Goal: Task Accomplishment & Management: Complete application form

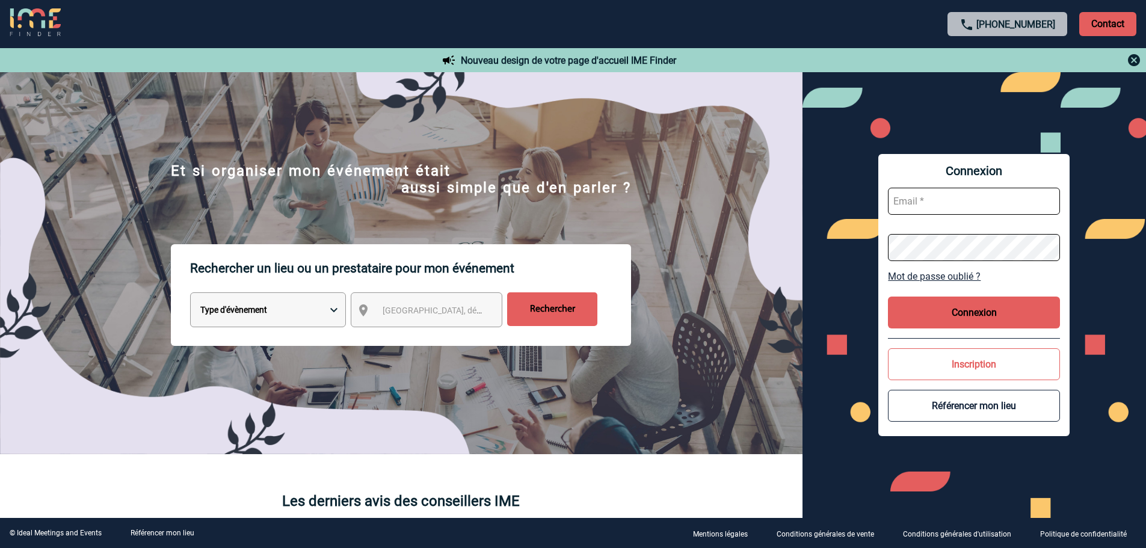
type input "ecarre@fmlogistic.com"
click at [968, 311] on button "Connexion" at bounding box center [974, 313] width 172 height 32
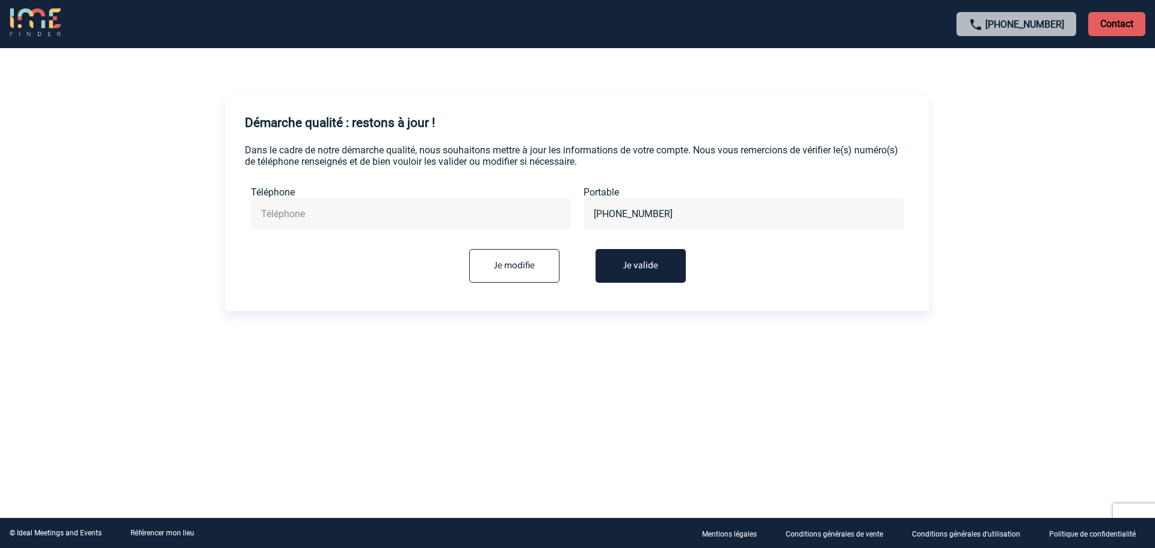
click at [641, 264] on button "Je valide" at bounding box center [641, 266] width 90 height 34
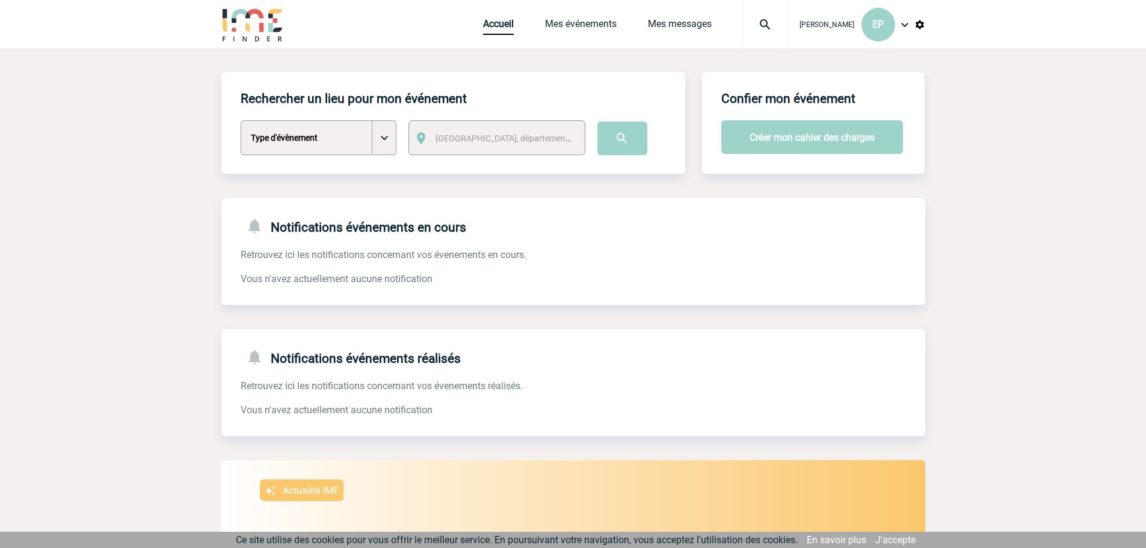
click at [389, 134] on select "Type d'évènement Séminaire avec nuitée Séminaire sans nuitée Repas de groupe Te…" at bounding box center [319, 137] width 156 height 35
select select "1"
click at [241, 121] on select "Type d'évènement Séminaire avec nuitée Séminaire sans nuitée Repas de groupe Te…" at bounding box center [319, 137] width 156 height 35
click at [509, 135] on span "Ville, département, région..." at bounding box center [519, 139] width 167 height 10
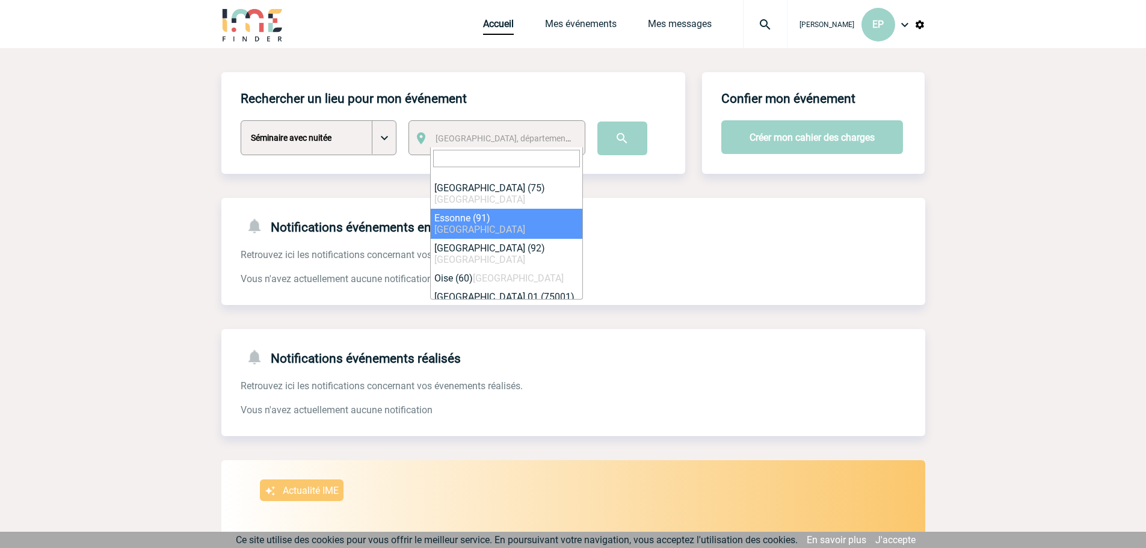
click at [480, 156] on input "search" at bounding box center [506, 158] width 147 height 17
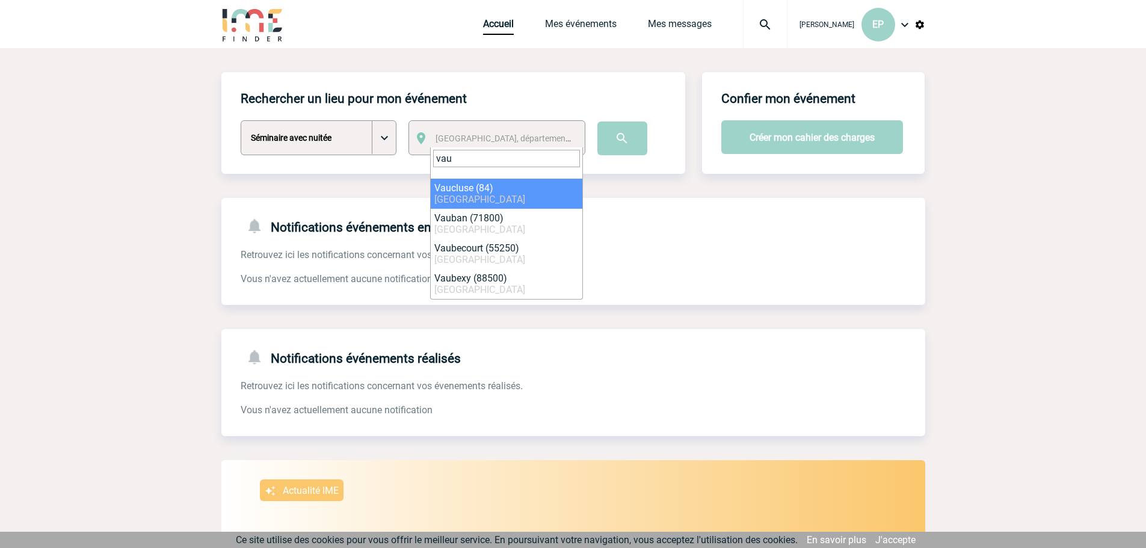
type input "vau"
select select "7496"
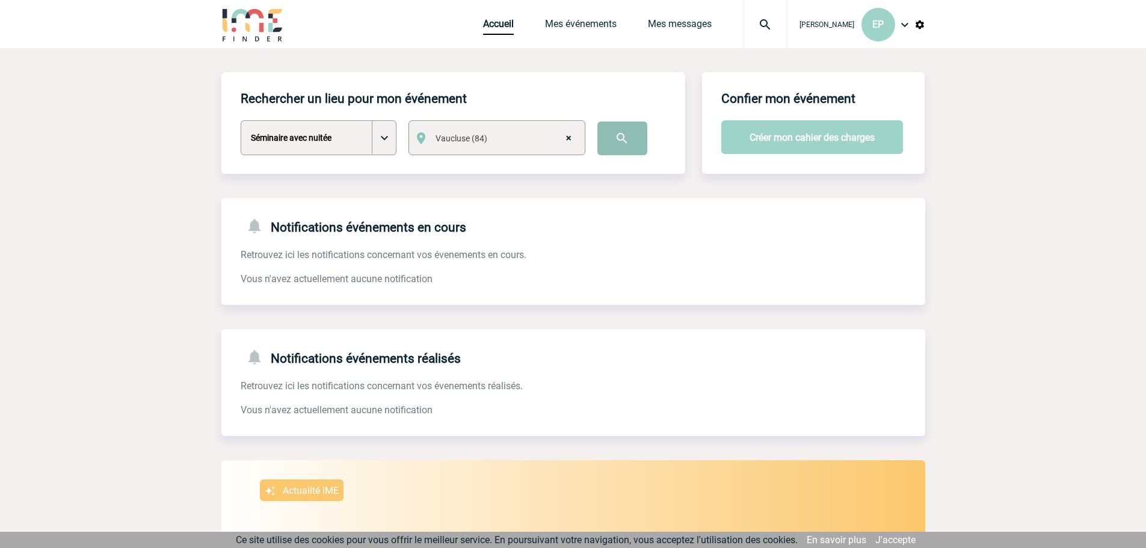
click at [619, 136] on input "image" at bounding box center [622, 139] width 50 height 34
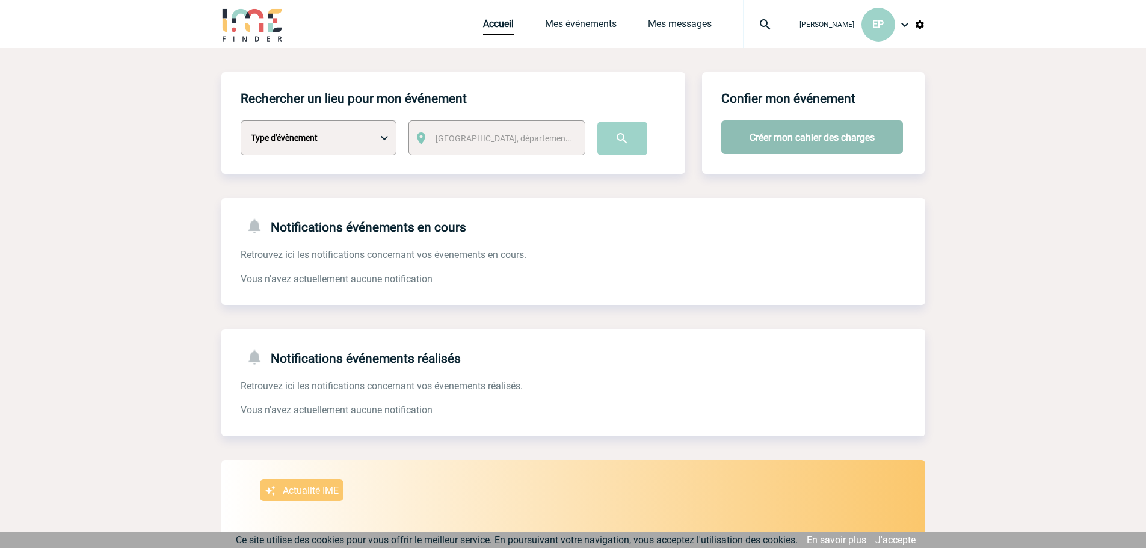
click at [818, 137] on button "Créer mon cahier des charges" at bounding box center [812, 137] width 182 height 34
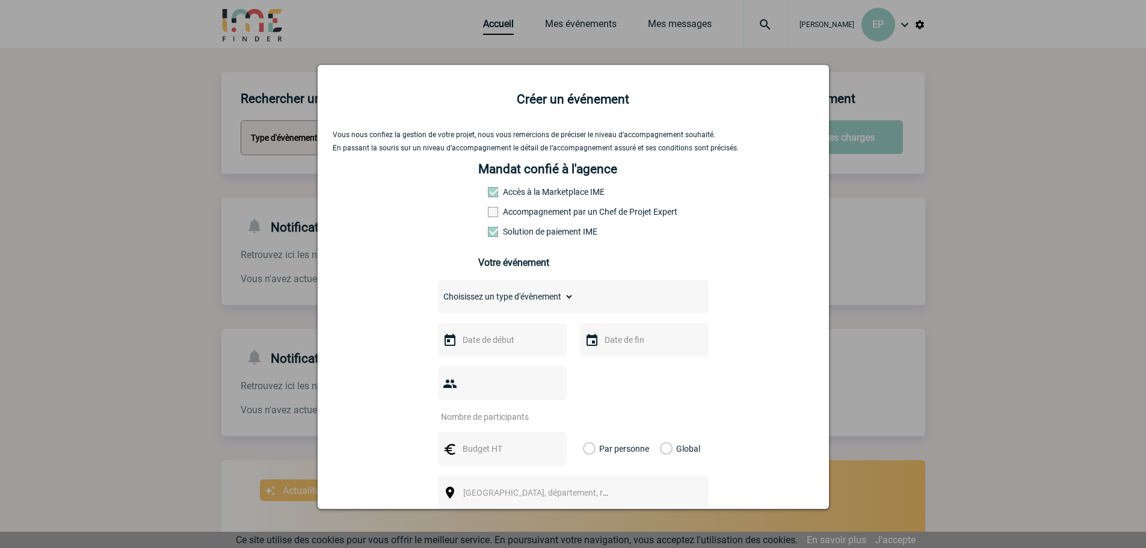
click at [541, 217] on label "Accompagnement par un Chef de Projet Expert" at bounding box center [514, 212] width 53 height 10
click at [0, 0] on input "Accompagnement par un Chef de Projet Expert" at bounding box center [0, 0] width 0 height 0
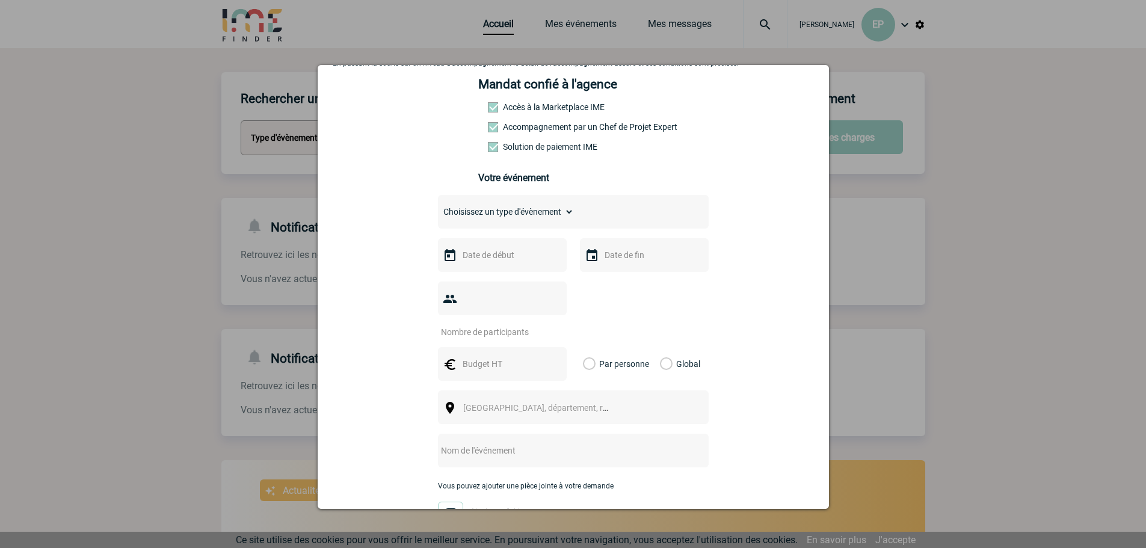
scroll to position [120, 0]
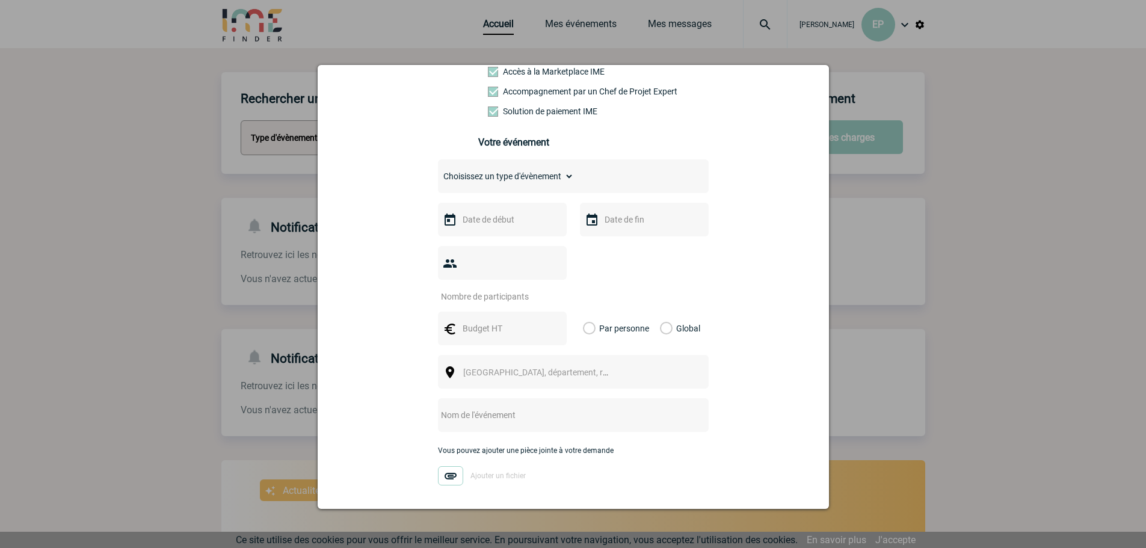
click at [569, 177] on select "Choisissez un type d'évènement Séminaire avec nuitée Séminaire sans nuitée Repa…" at bounding box center [506, 176] width 136 height 17
select select "1"
click at [438, 171] on select "Choisissez un type d'évènement Séminaire avec nuitée Séminaire sans nuitée Repa…" at bounding box center [506, 176] width 136 height 17
click at [571, 174] on div "Choisissez un type d'évènement Séminaire avec nuitée Séminaire sans nuitée Repa…" at bounding box center [573, 176] width 271 height 34
click at [564, 182] on select "Choisissez un type d'évènement Séminaire avec nuitée Séminaire sans nuitée Repa…" at bounding box center [506, 176] width 136 height 17
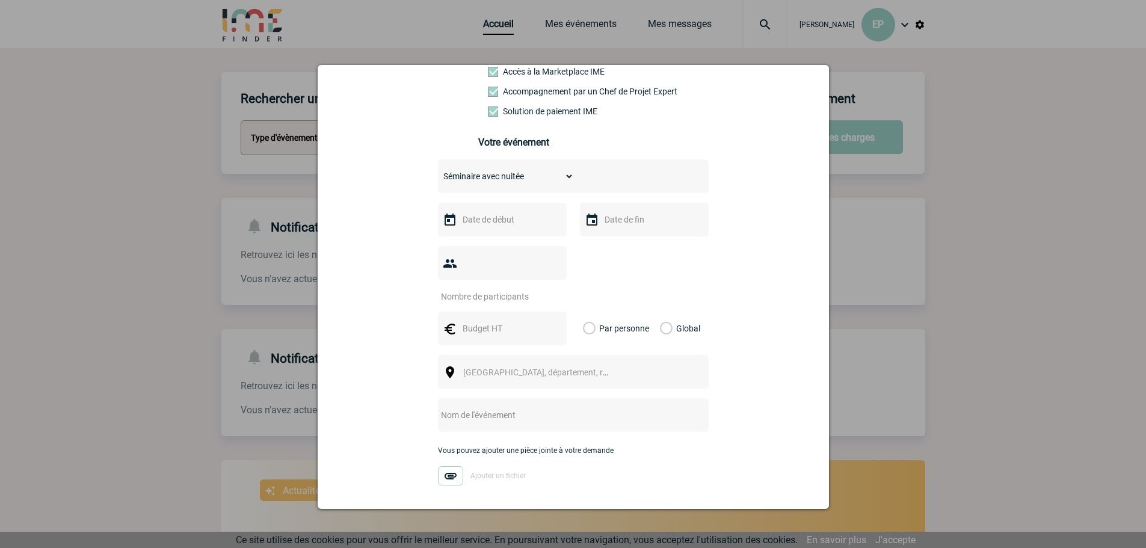
click at [438, 171] on select "Choisissez un type d'évènement Séminaire avec nuitée Séminaire sans nuitée Repa…" at bounding box center [506, 176] width 136 height 17
click at [505, 289] on input "number" at bounding box center [494, 297] width 113 height 16
type input "40"
click at [154, 286] on div at bounding box center [573, 274] width 1146 height 548
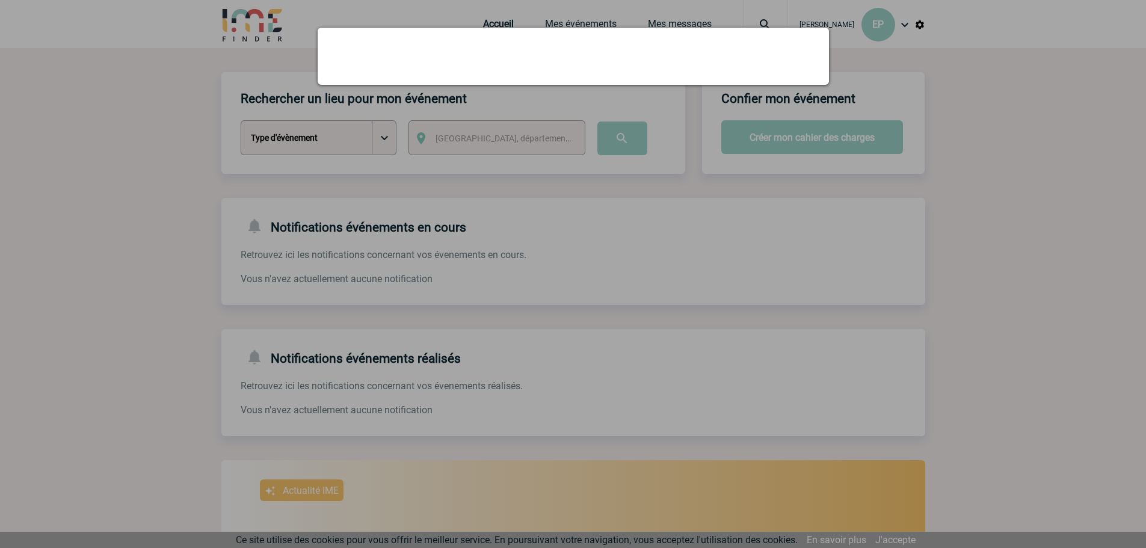
scroll to position [0, 0]
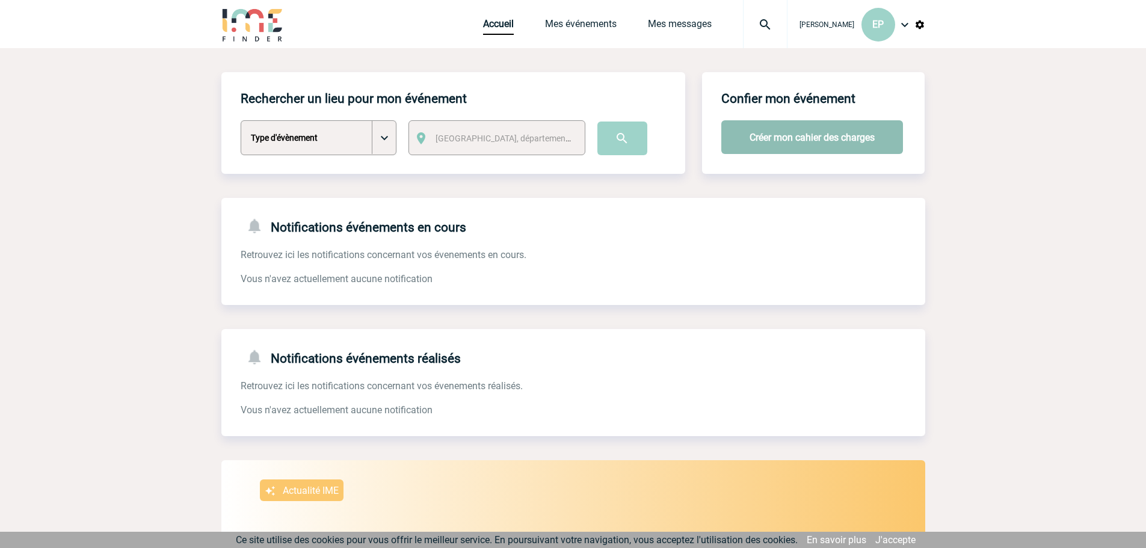
click at [807, 138] on button "Créer mon cahier des charges" at bounding box center [812, 137] width 182 height 34
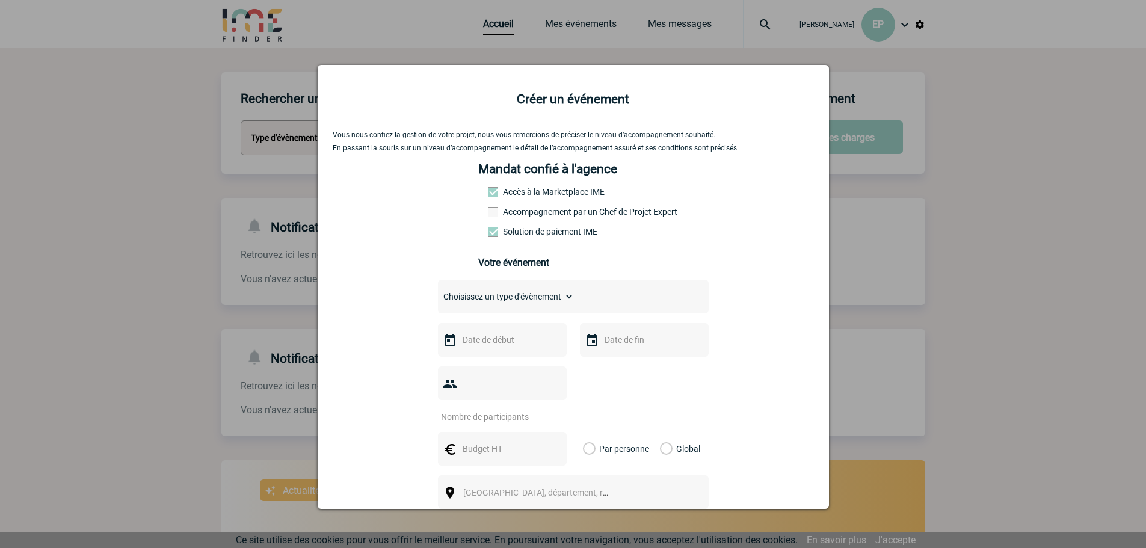
click at [1008, 152] on div at bounding box center [573, 274] width 1146 height 548
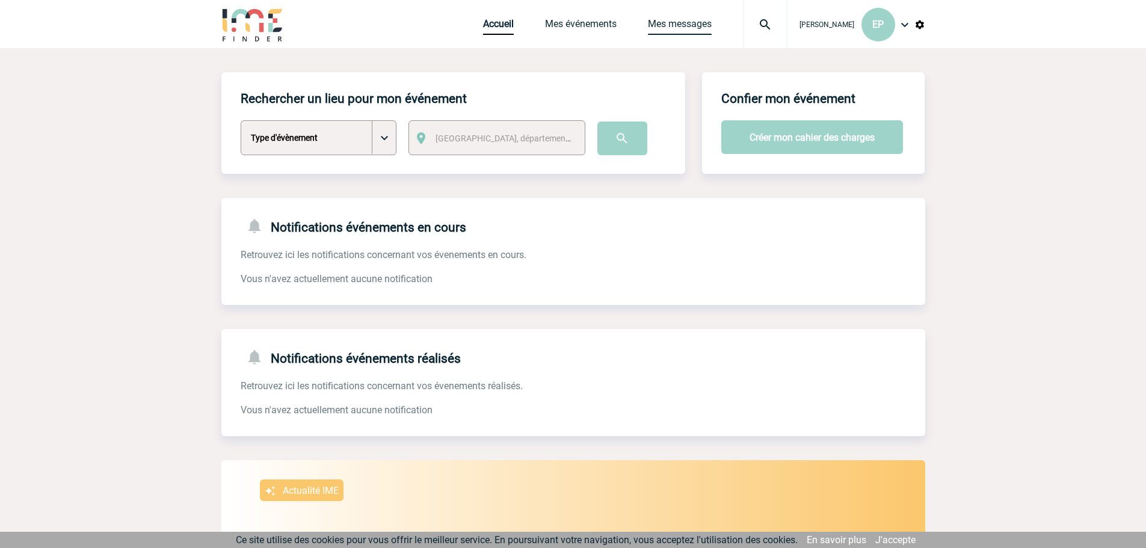
click at [704, 20] on link "Mes messages" at bounding box center [680, 26] width 64 height 17
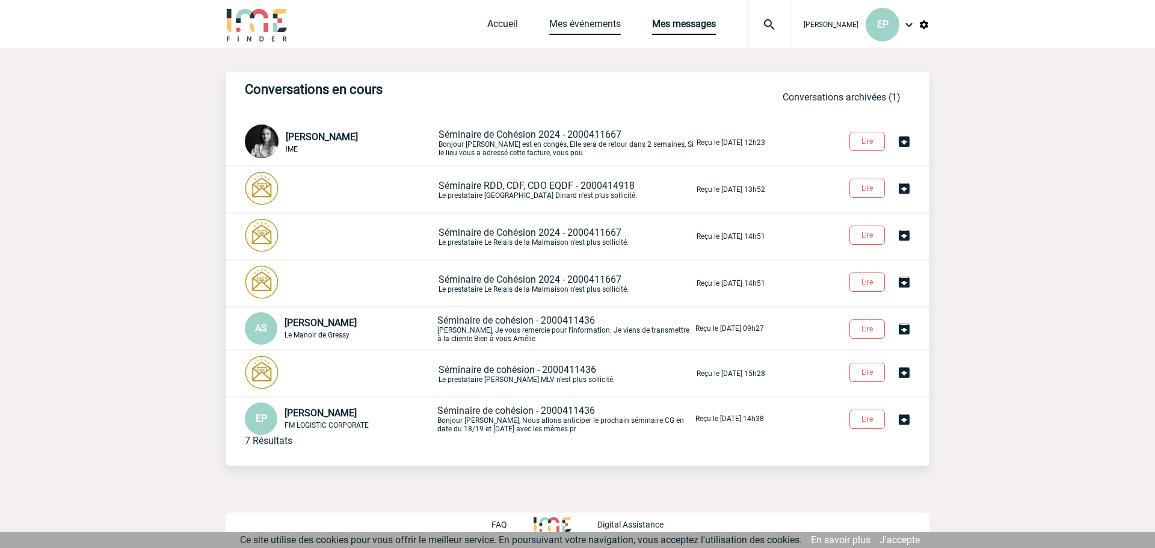
click at [602, 20] on link "Mes événements" at bounding box center [585, 26] width 72 height 17
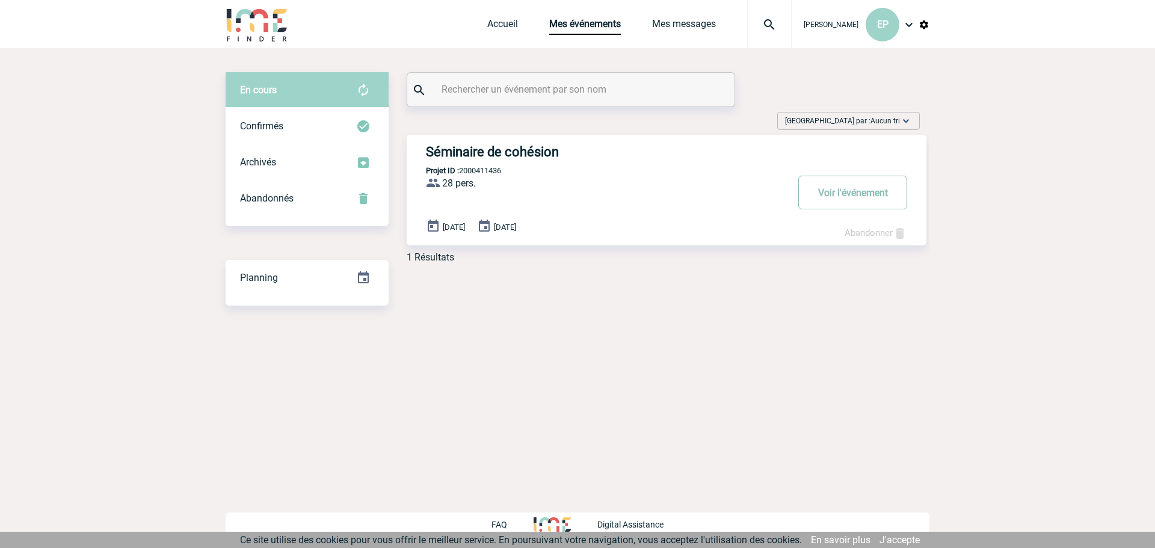
click at [862, 191] on button "Voir l'événement" at bounding box center [852, 193] width 109 height 34
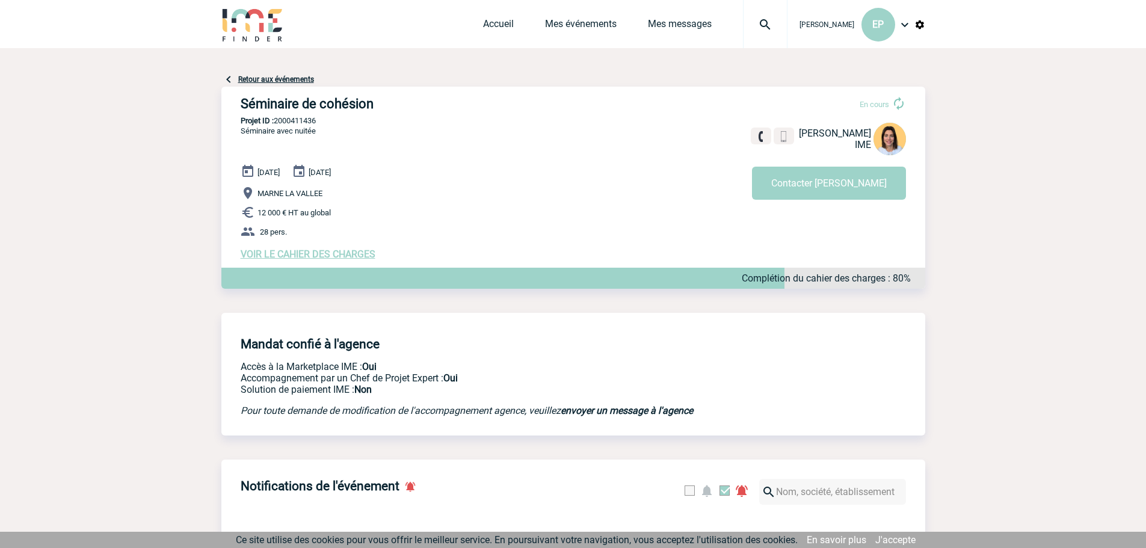
click at [350, 255] on span "VOIR LE CAHIER DES CHARGES" at bounding box center [308, 253] width 135 height 11
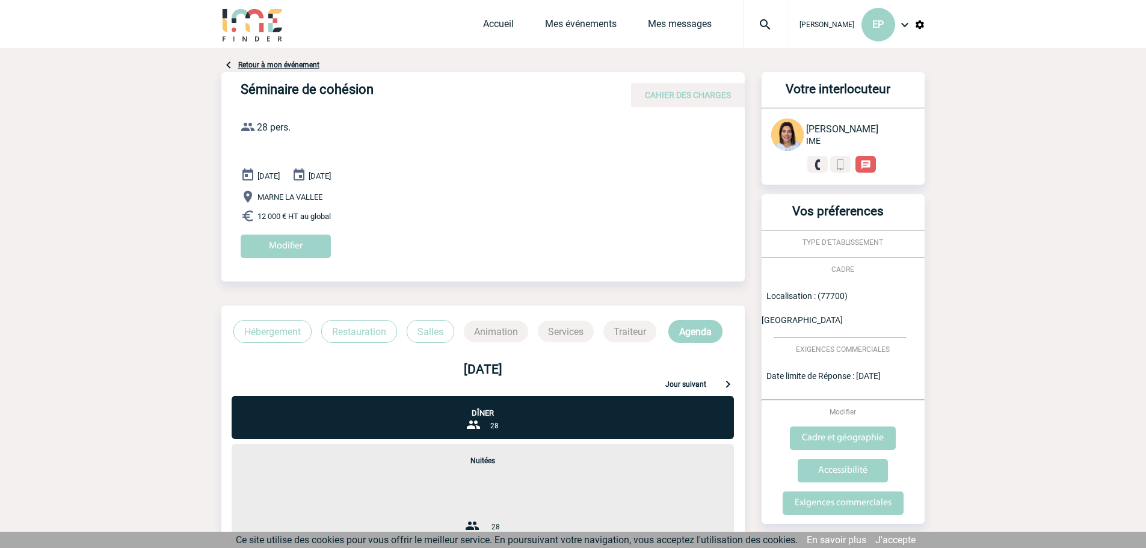
click at [437, 331] on p "Salles" at bounding box center [431, 331] width 48 height 23
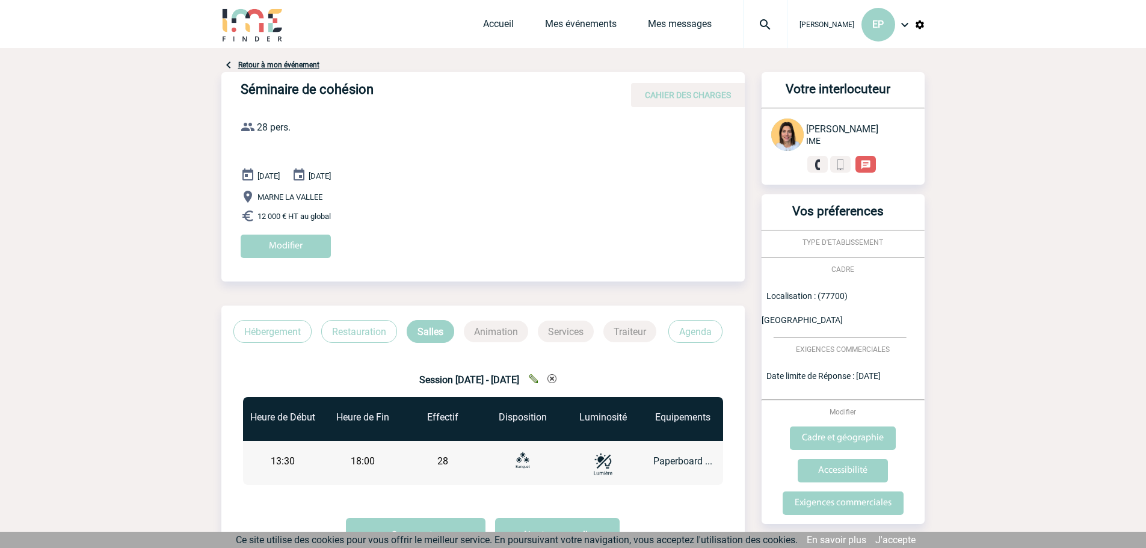
click at [365, 333] on p "Restauration" at bounding box center [359, 331] width 76 height 23
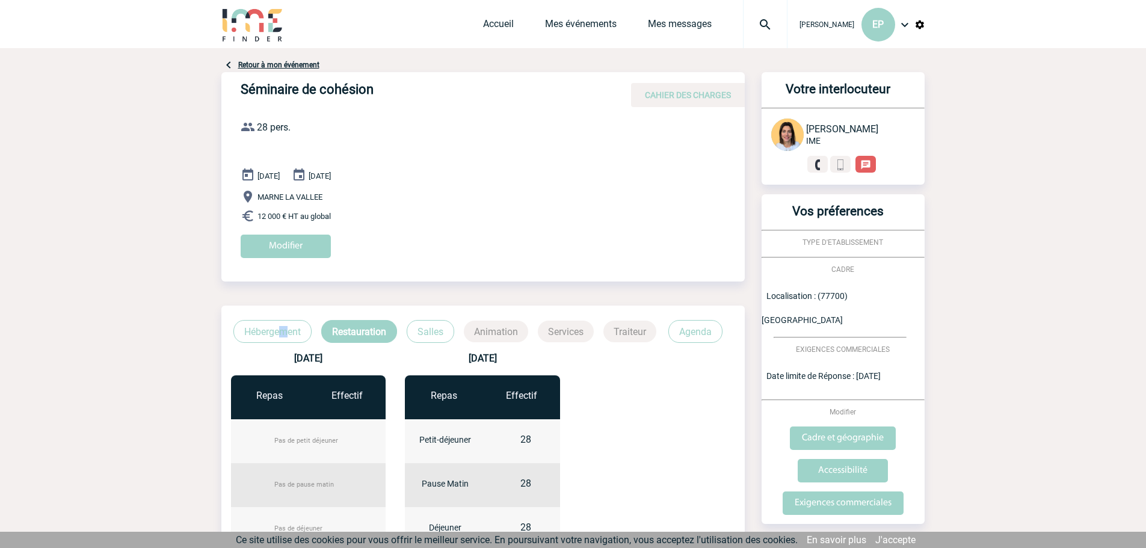
click at [283, 324] on p "Hébergement" at bounding box center [272, 331] width 78 height 23
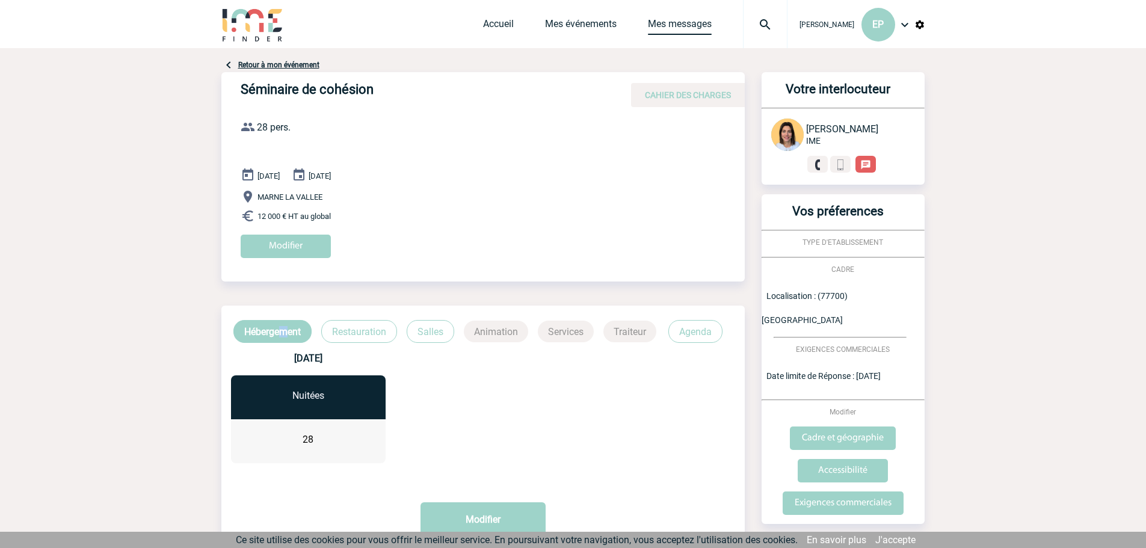
click at [701, 28] on link "Mes messages" at bounding box center [680, 26] width 64 height 17
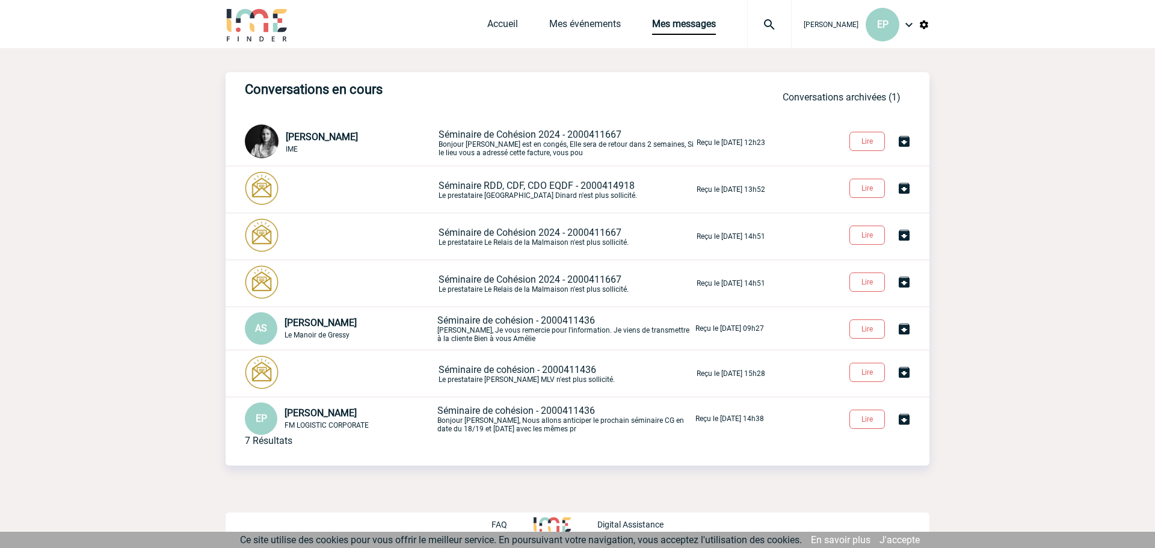
click at [509, 141] on p "Séminaire de Cohésion 2024 - 2000411667 Bonjour [PERSON_NAME] est en congés, El…" at bounding box center [567, 143] width 256 height 28
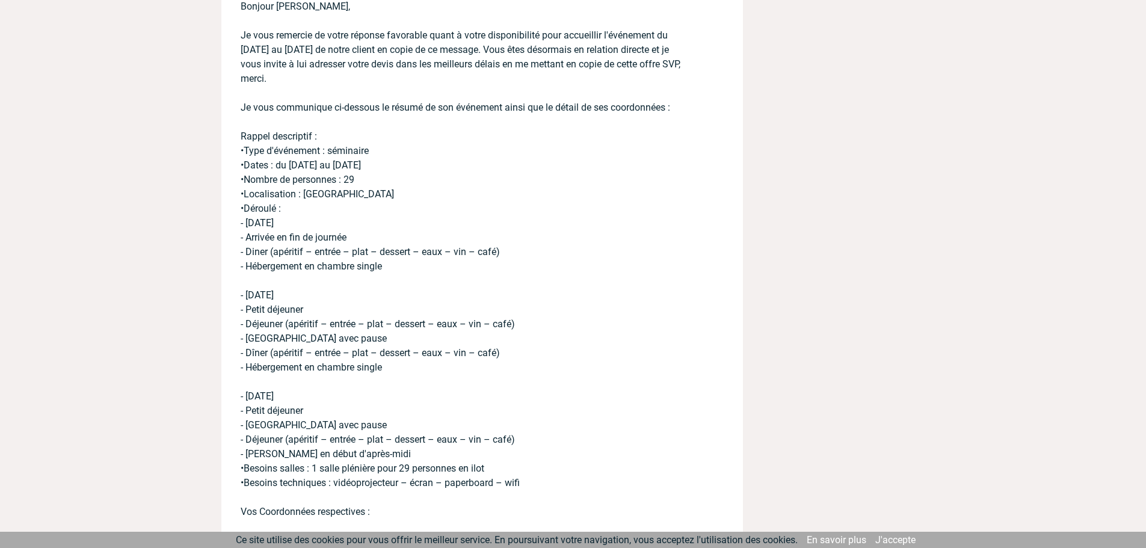
scroll to position [8303, 0]
drag, startPoint x: 241, startPoint y: 110, endPoint x: 537, endPoint y: 461, distance: 459.0
click at [537, 461] on p "Bonjour Jessica, Je vous remercie de votre réponse favorable quant à votre disp…" at bounding box center [465, 373] width 449 height 785
copy p "Rappel descriptif : •Type d'événement : séminaire •Dates : du mardi 18 au jeudi…"
click at [394, 190] on p "Bonjour Jessica, Je vous remercie de votre réponse favorable quant à votre disp…" at bounding box center [465, 373] width 449 height 785
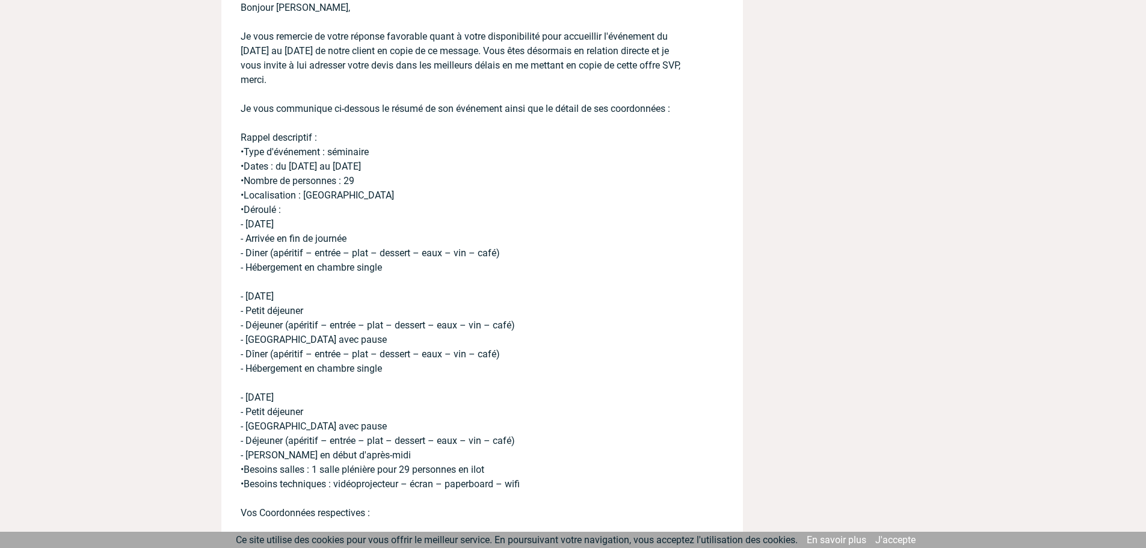
click at [402, 122] on p "Bonjour Jessica, Je vous remercie de votre réponse favorable quant à votre disp…" at bounding box center [465, 373] width 449 height 785
drag, startPoint x: 241, startPoint y: 107, endPoint x: 524, endPoint y: 456, distance: 449.5
click at [524, 456] on p "Bonjour Jessica, Je vous remercie de votre réponse favorable quant à votre disp…" at bounding box center [465, 373] width 449 height 785
copy p "Rappel descriptif : •Type d'événement : séminaire •Dates : du mardi 18 au jeudi…"
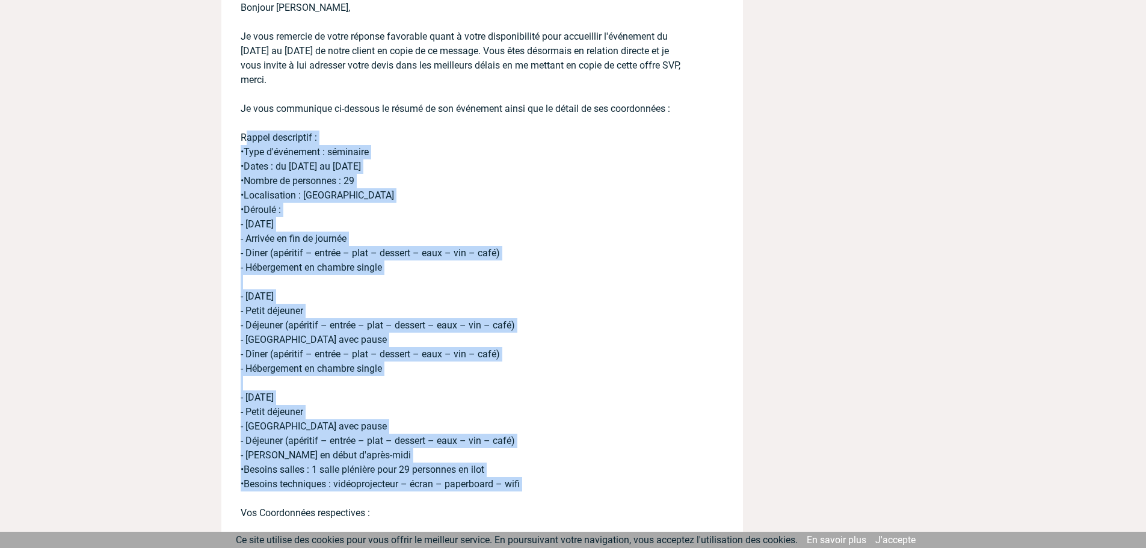
drag, startPoint x: 242, startPoint y: 108, endPoint x: 511, endPoint y: 472, distance: 452.9
click at [511, 472] on p "Bonjour Jessica, Je vous remercie de votre réponse favorable quant à votre disp…" at bounding box center [465, 373] width 449 height 785
copy p "Rappel descriptif : •Type d'événement : séminaire •Dates : du mardi 18 au jeudi…"
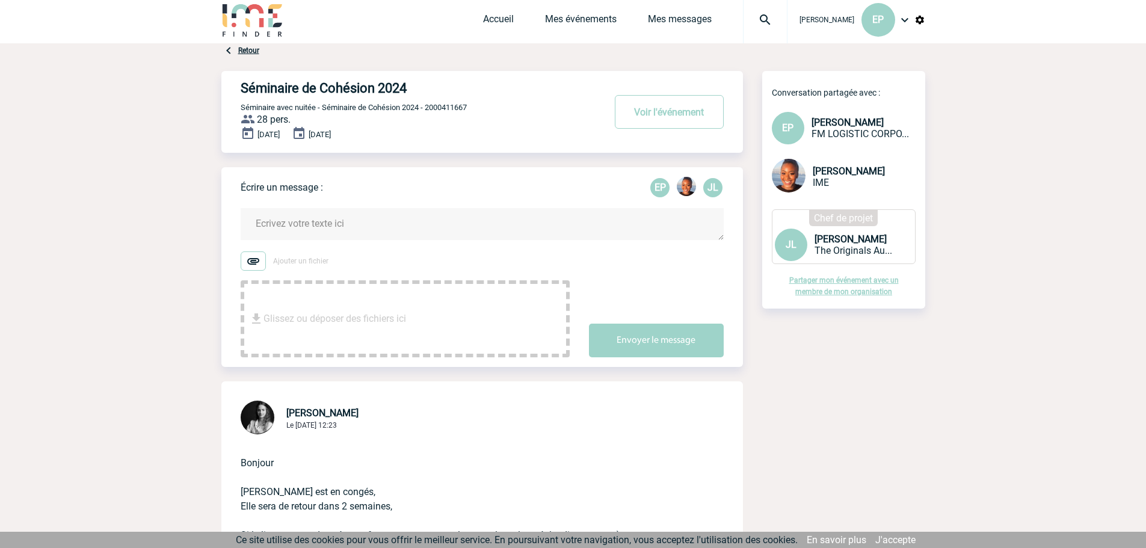
scroll to position [0, 0]
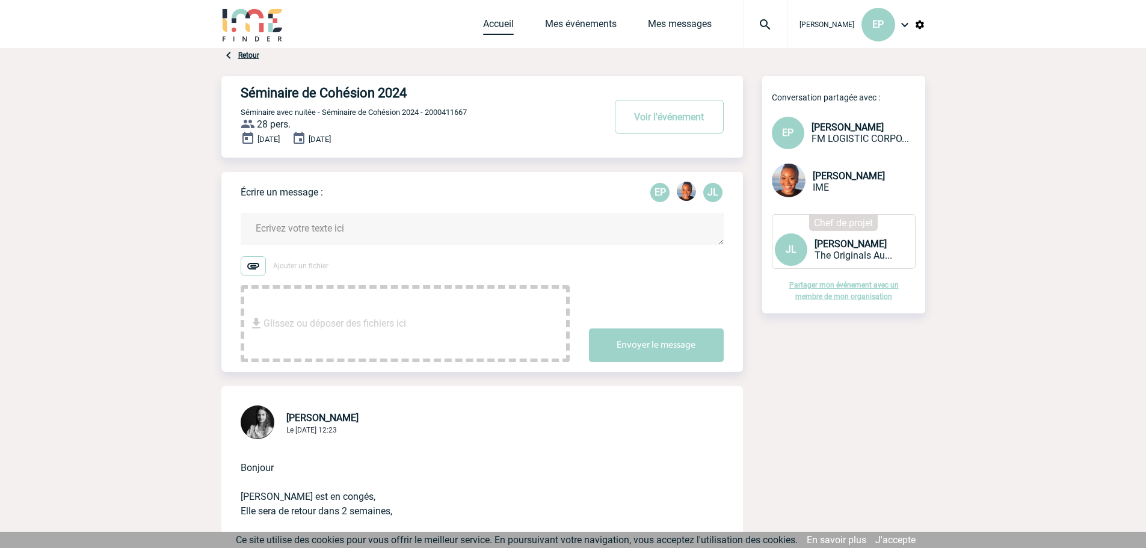
click at [505, 20] on link "Accueil" at bounding box center [498, 26] width 31 height 17
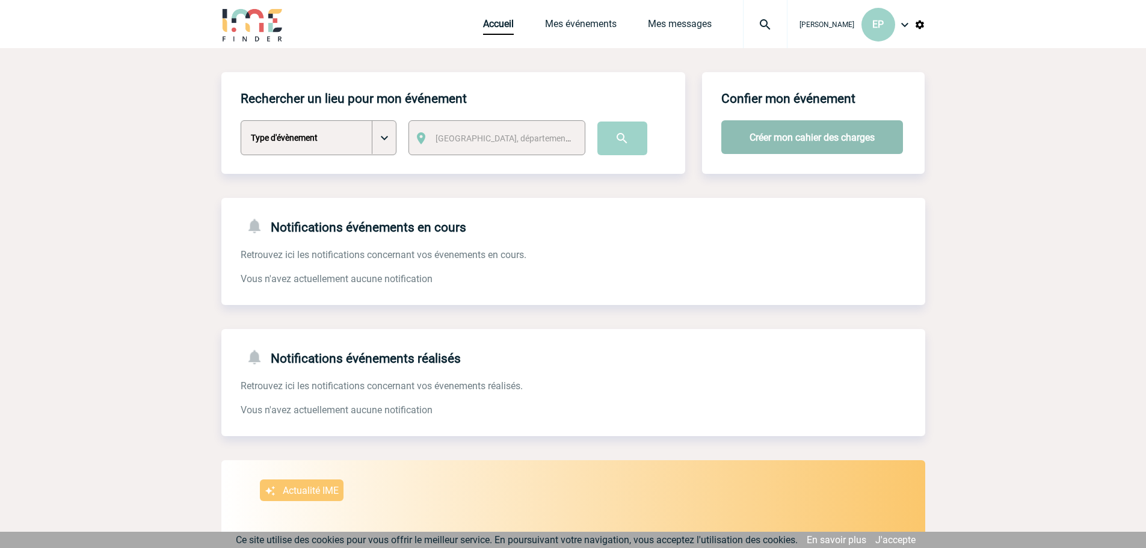
click at [803, 135] on button "Créer mon cahier des charges" at bounding box center [812, 137] width 182 height 34
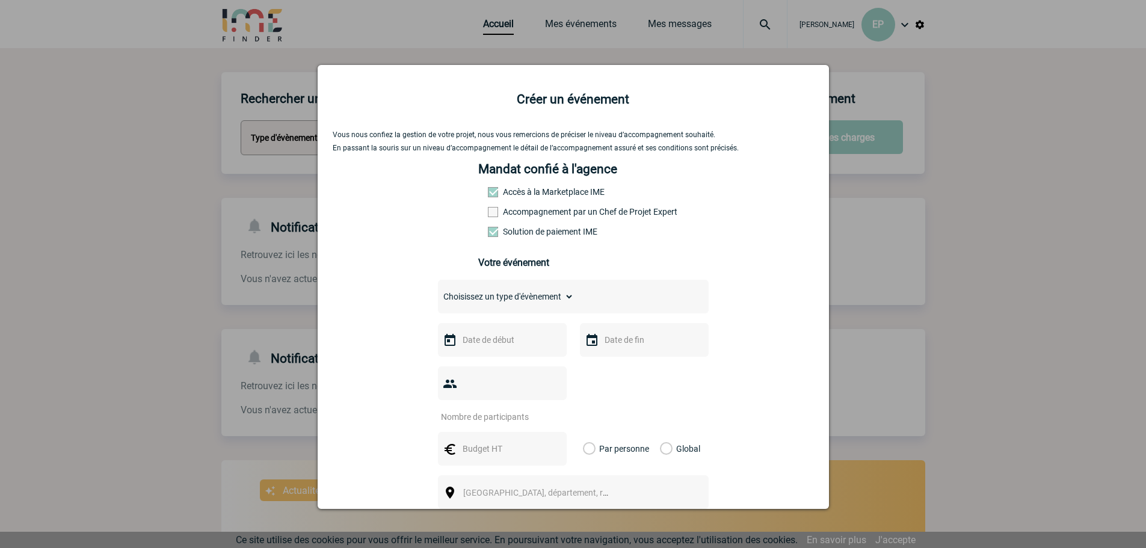
click at [520, 217] on label "Accompagnement par un Chef de Projet Expert" at bounding box center [514, 212] width 53 height 10
click at [0, 0] on input "Accompagnement par un Chef de Projet Expert" at bounding box center [0, 0] width 0 height 0
click at [493, 301] on select "Choisissez un type d'évènement Séminaire avec nuitée Séminaire sans nuitée Repa…" at bounding box center [506, 296] width 136 height 17
select select "1"
click at [438, 291] on select "Choisissez un type d'évènement Séminaire avec nuitée Séminaire sans nuitée Repa…" at bounding box center [506, 296] width 136 height 17
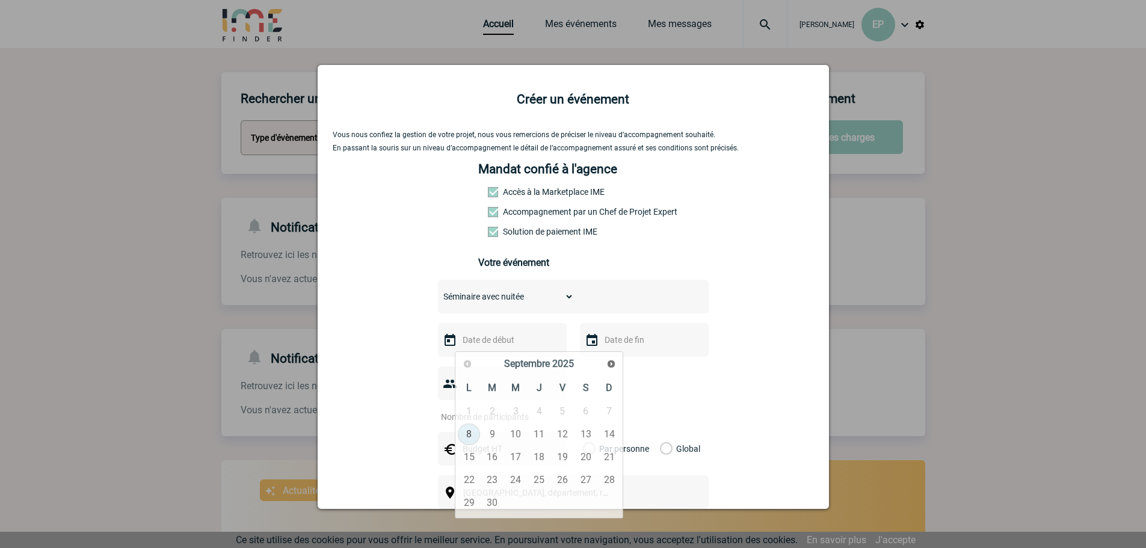
click at [501, 345] on input "text" at bounding box center [501, 340] width 83 height 16
type input "17062026"
click at [629, 339] on input "text" at bounding box center [643, 340] width 83 height 16
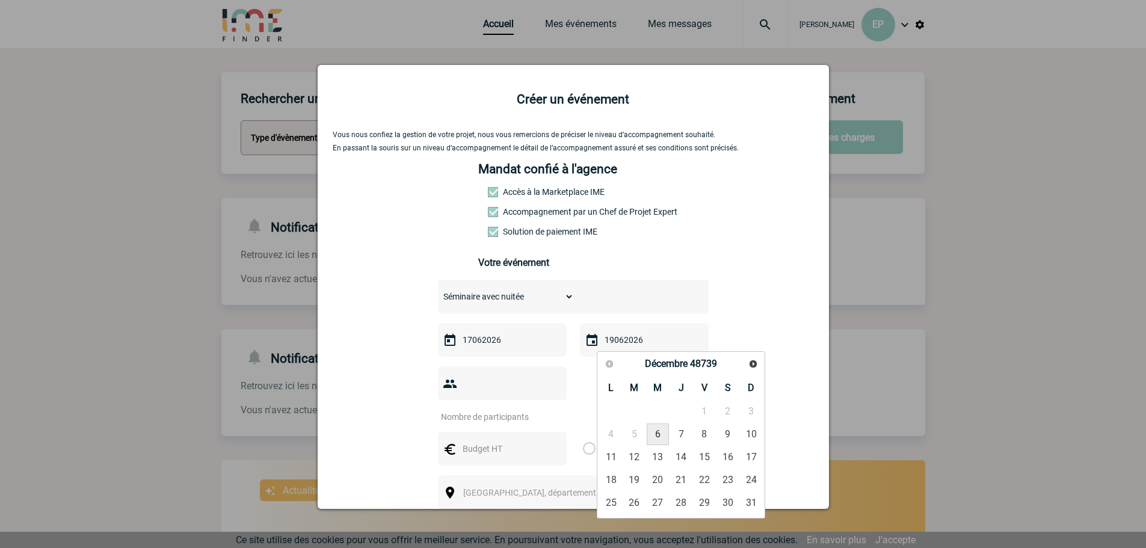
type input "19062026"
click at [789, 302] on div "Vous nous confiez la gestion de votre projet, nous vous remercions de préciser …" at bounding box center [573, 405] width 481 height 549
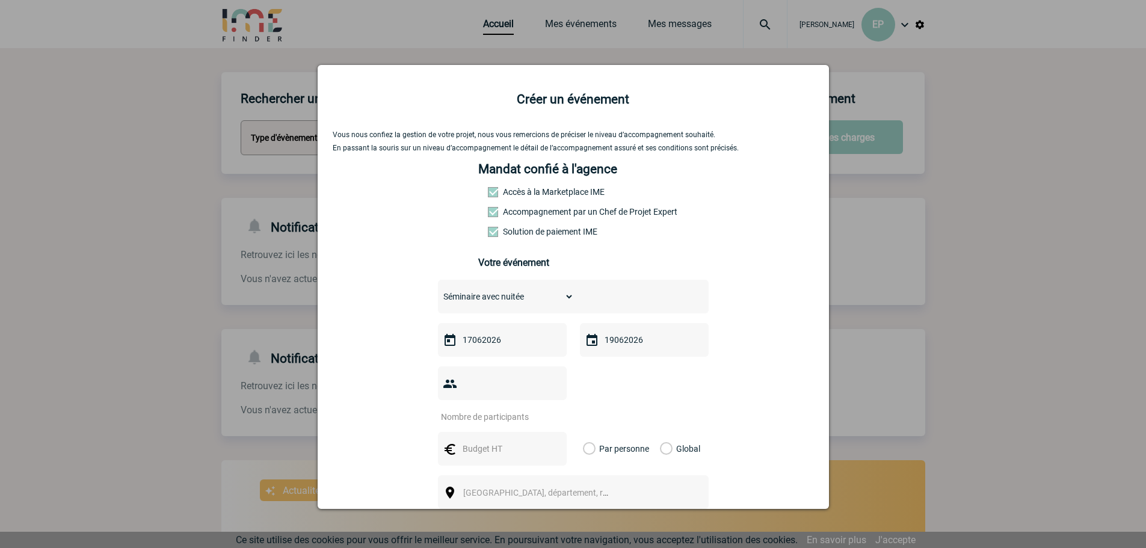
click at [481, 409] on input "number" at bounding box center [494, 417] width 113 height 16
type input "40"
click at [735, 334] on div "Vous nous confiez la gestion de votre projet, nous vous remercions de préciser …" at bounding box center [573, 405] width 481 height 549
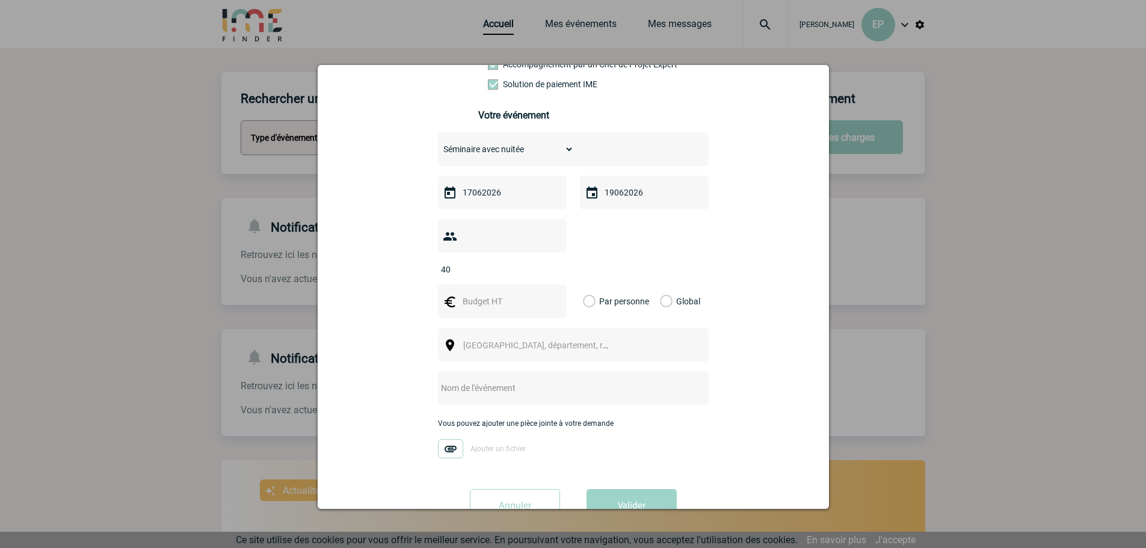
scroll to position [169, 0]
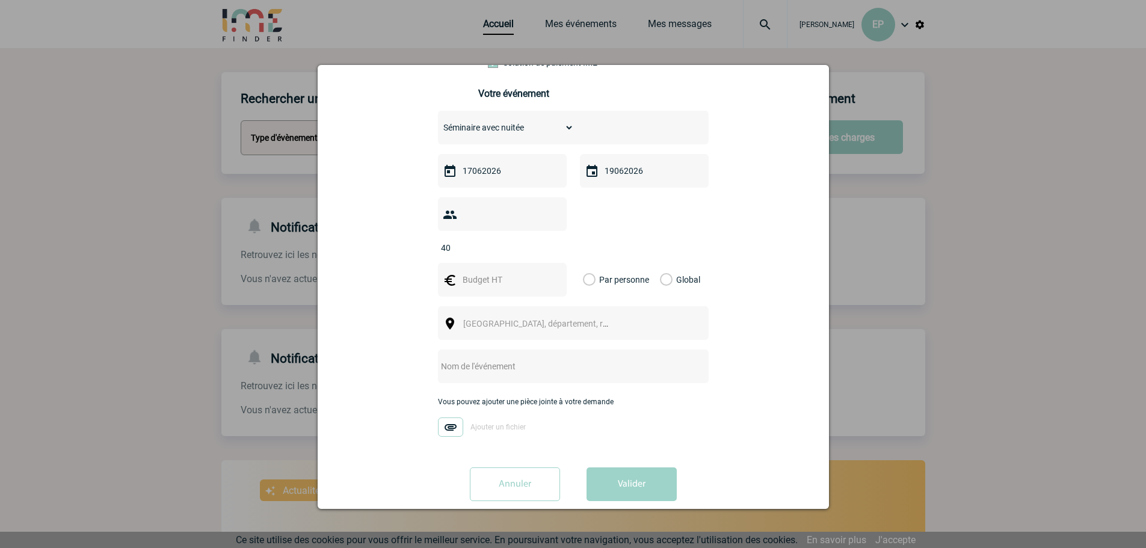
click at [496, 359] on input "text" at bounding box center [557, 367] width 239 height 16
drag, startPoint x: 498, startPoint y: 350, endPoint x: 753, endPoint y: 357, distance: 254.6
click at [753, 357] on div "Vous nous confiez la gestion de votre projet, nous vous remercions de préciser …" at bounding box center [573, 235] width 481 height 549
click at [504, 359] on input "Séminaire Controling 2026" at bounding box center [557, 367] width 239 height 16
click at [594, 359] on input "Séminaire Controlling 2026" at bounding box center [557, 367] width 239 height 16
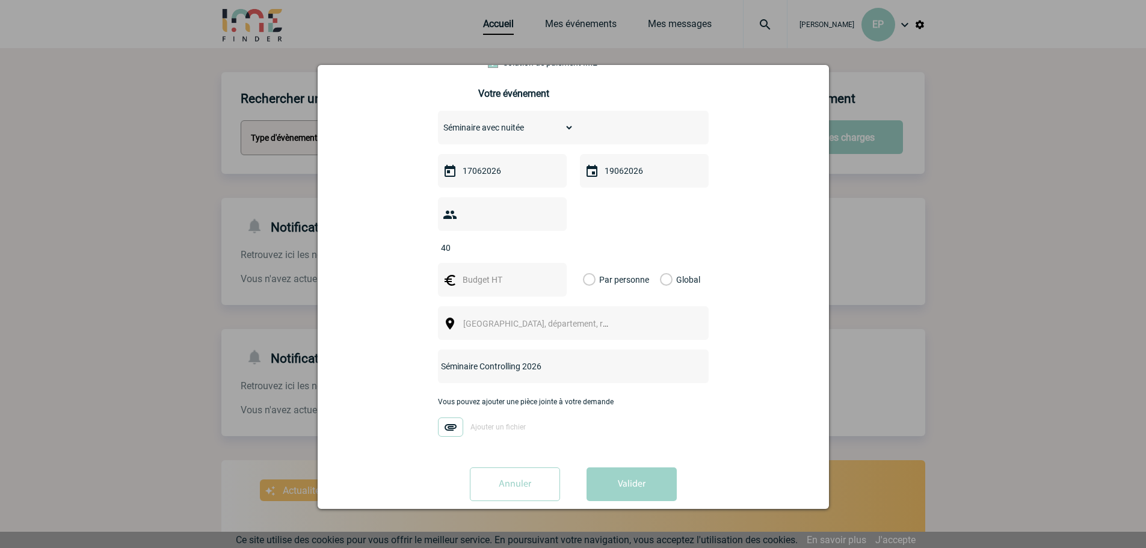
type input "Séminaire Controlling 2026"
drag, startPoint x: 489, startPoint y: 352, endPoint x: 729, endPoint y: 348, distance: 240.7
click at [729, 348] on div "Vous nous confiez la gestion de votre projet, nous vous remercions de préciser …" at bounding box center [573, 235] width 481 height 549
click at [72, 307] on div at bounding box center [573, 274] width 1146 height 548
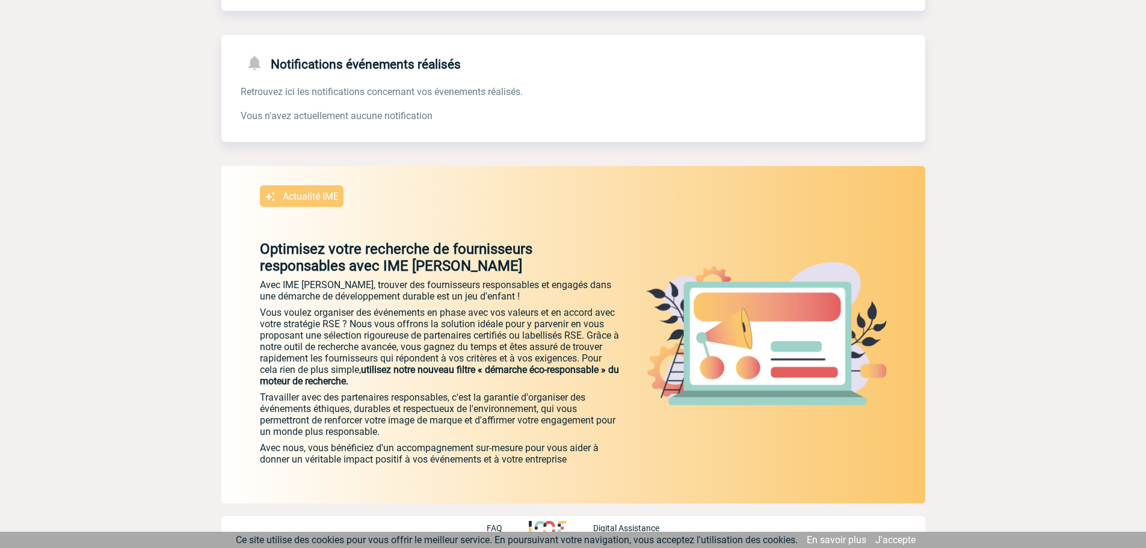
scroll to position [0, 0]
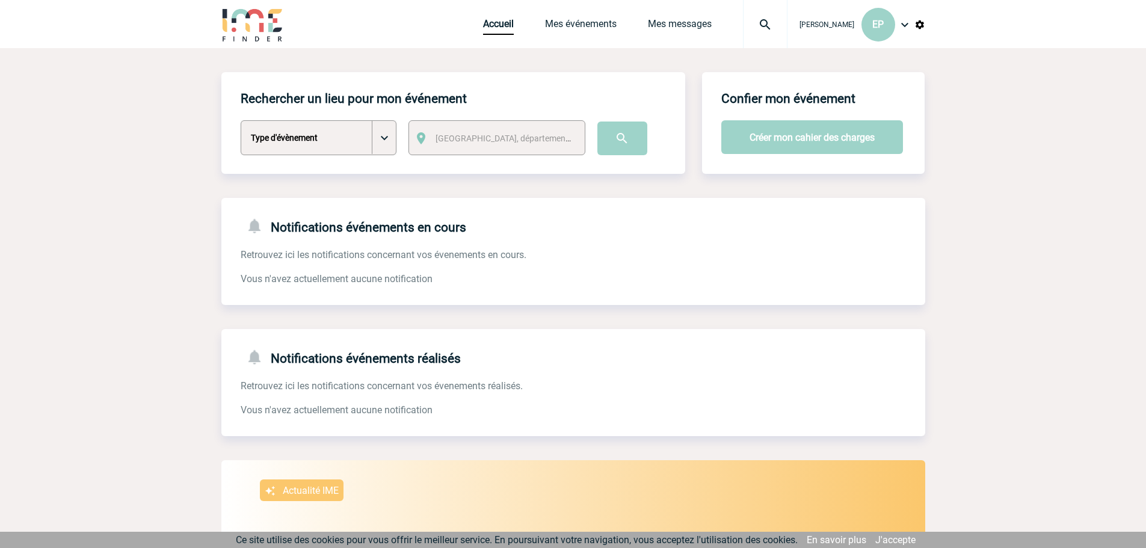
click at [910, 24] on img at bounding box center [905, 24] width 14 height 14
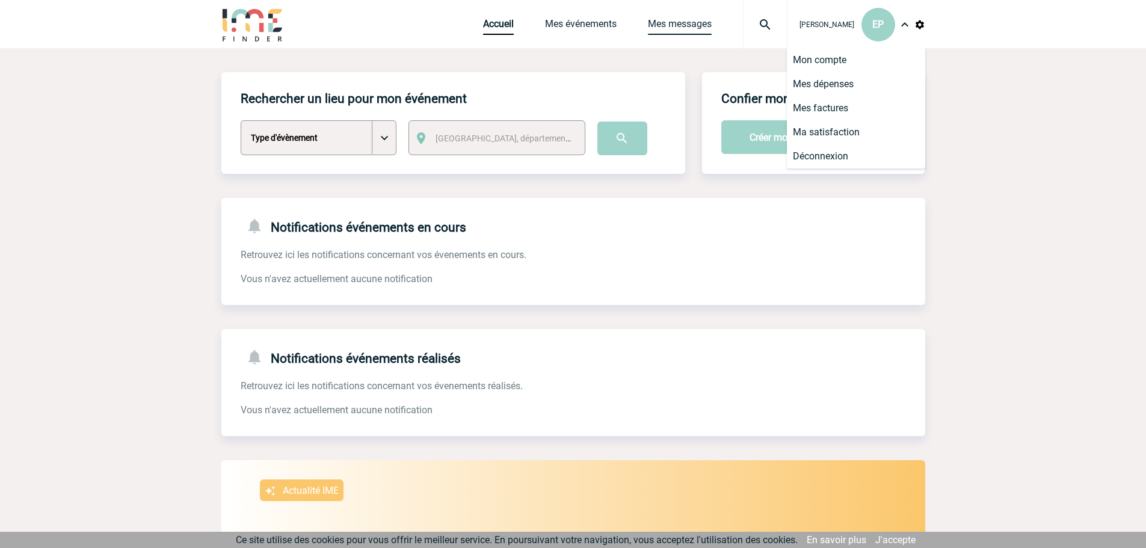
click at [667, 29] on link "Mes messages" at bounding box center [680, 26] width 64 height 17
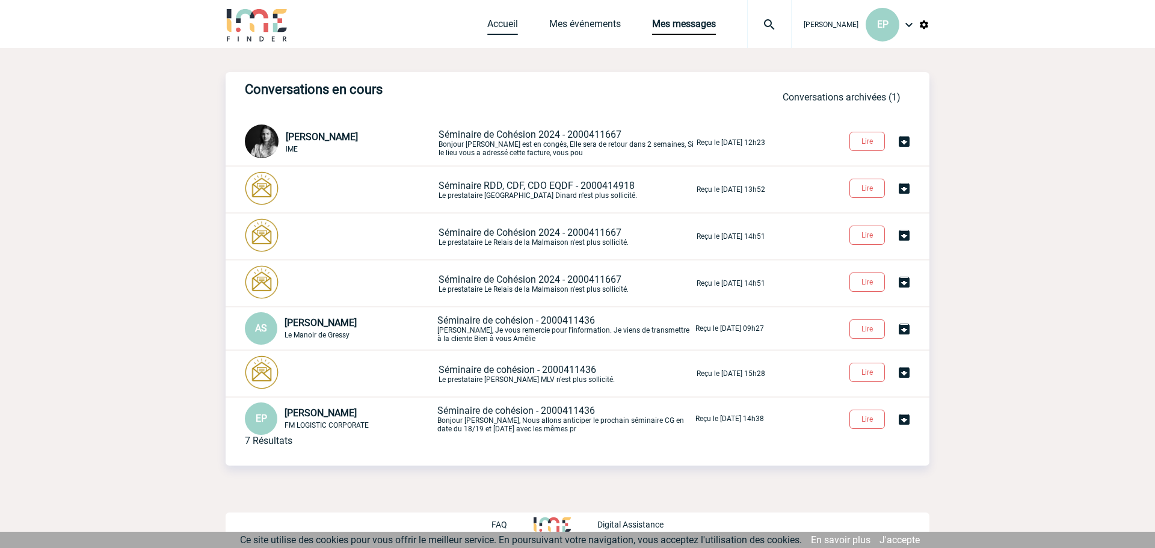
click at [496, 25] on link "Accueil" at bounding box center [502, 26] width 31 height 17
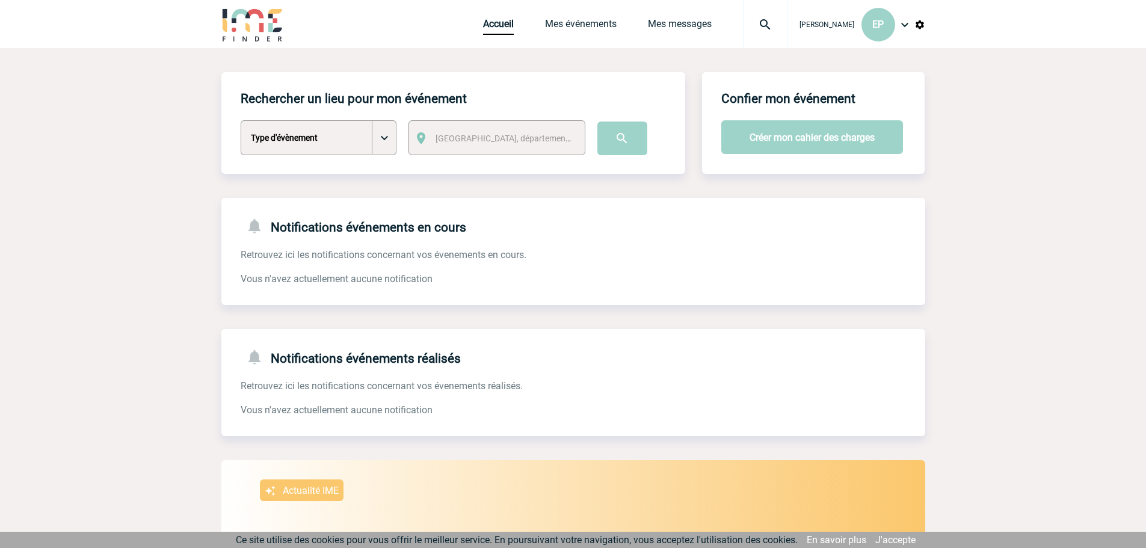
click at [261, 23] on img at bounding box center [252, 24] width 63 height 34
click at [802, 138] on button "Créer mon cahier des charges" at bounding box center [812, 137] width 182 height 34
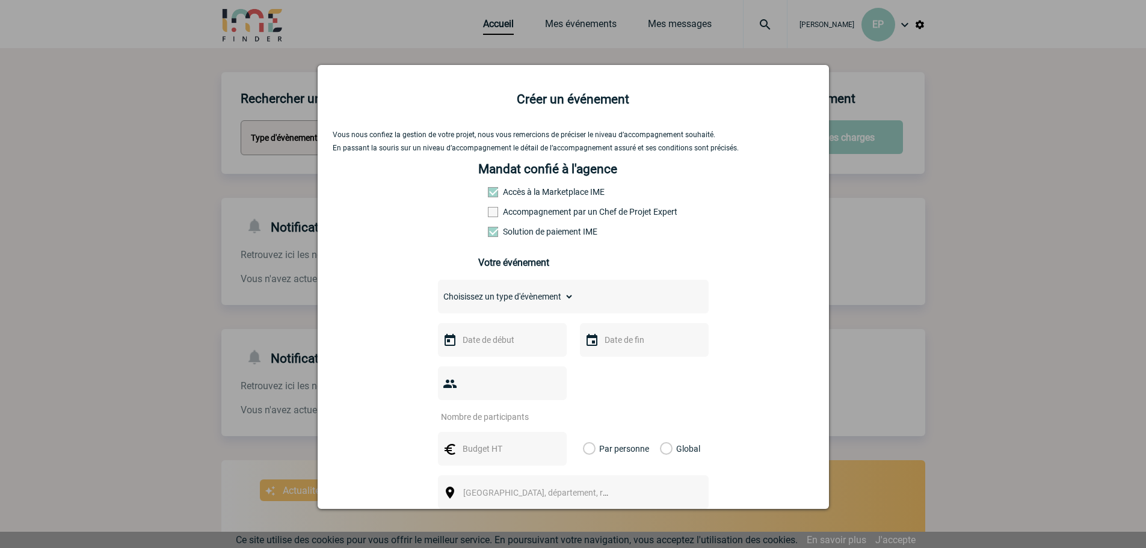
click at [541, 212] on label "Accompagnement par un Chef de Projet Expert" at bounding box center [514, 212] width 53 height 10
click at [0, 0] on input "Accompagnement par un Chef de Projet Expert" at bounding box center [0, 0] width 0 height 0
click at [516, 301] on select "Choisissez un type d'évènement Séminaire avec nuitée Séminaire sans nuitée Repa…" at bounding box center [506, 296] width 136 height 17
select select "1"
click at [438, 291] on select "Choisissez un type d'évènement Séminaire avec nuitée Séminaire sans nuitée Repa…" at bounding box center [506, 296] width 136 height 17
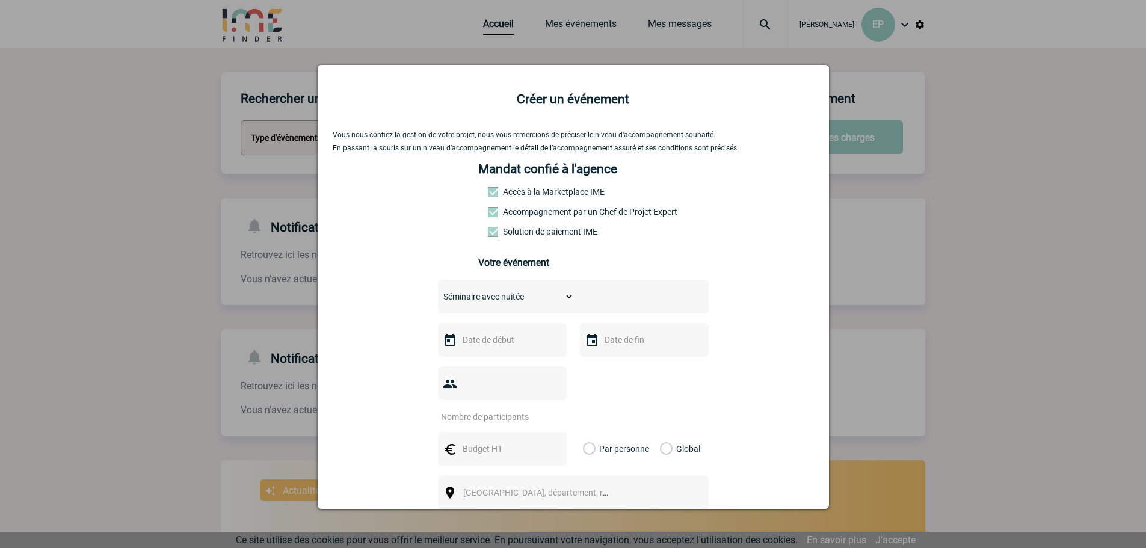
click at [498, 348] on input "text" at bounding box center [501, 340] width 83 height 16
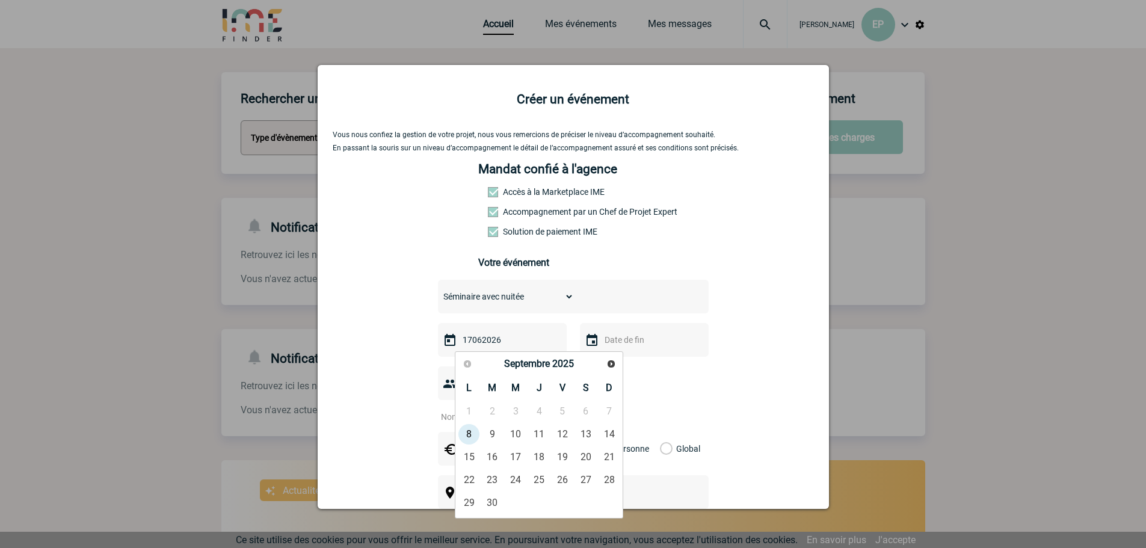
type input "17062026"
click at [1112, 370] on div at bounding box center [573, 274] width 1146 height 548
